Goal: Navigation & Orientation: Find specific page/section

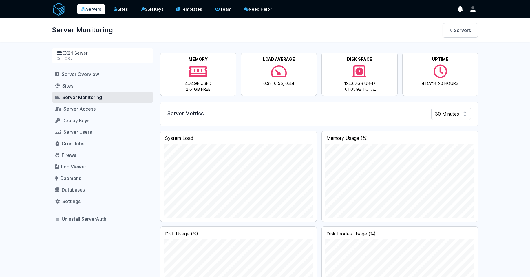
click at [92, 10] on link "Servers" at bounding box center [90, 9] width 27 height 10
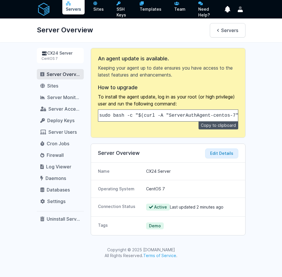
click at [68, 9] on link "Servers" at bounding box center [73, 6] width 22 height 16
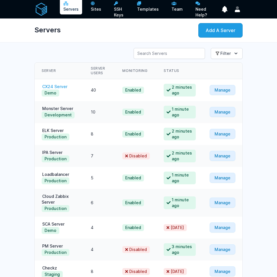
click at [65, 86] on link "CX24 Server" at bounding box center [55, 86] width 26 height 5
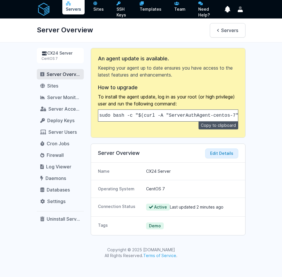
click at [67, 11] on link "Servers" at bounding box center [73, 6] width 22 height 16
